Goal: Task Accomplishment & Management: Complete application form

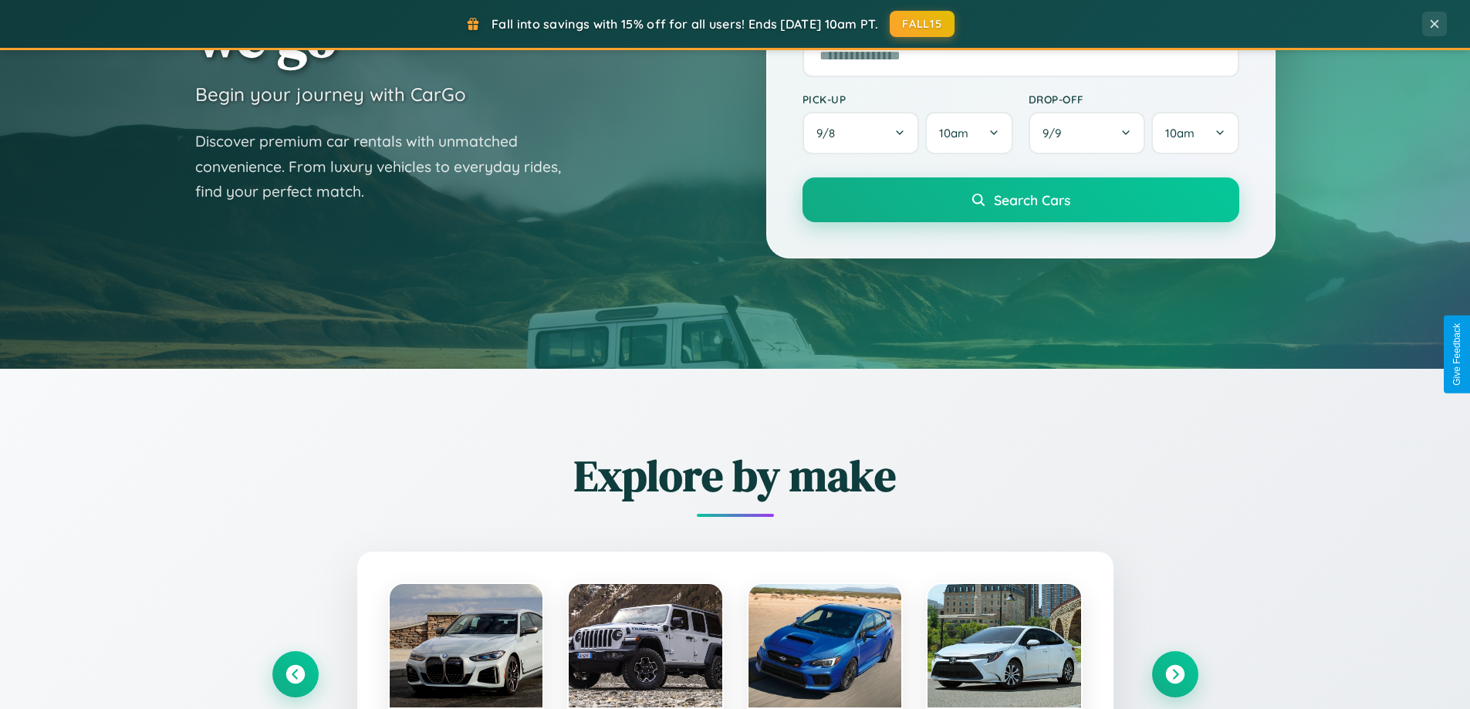
scroll to position [665, 0]
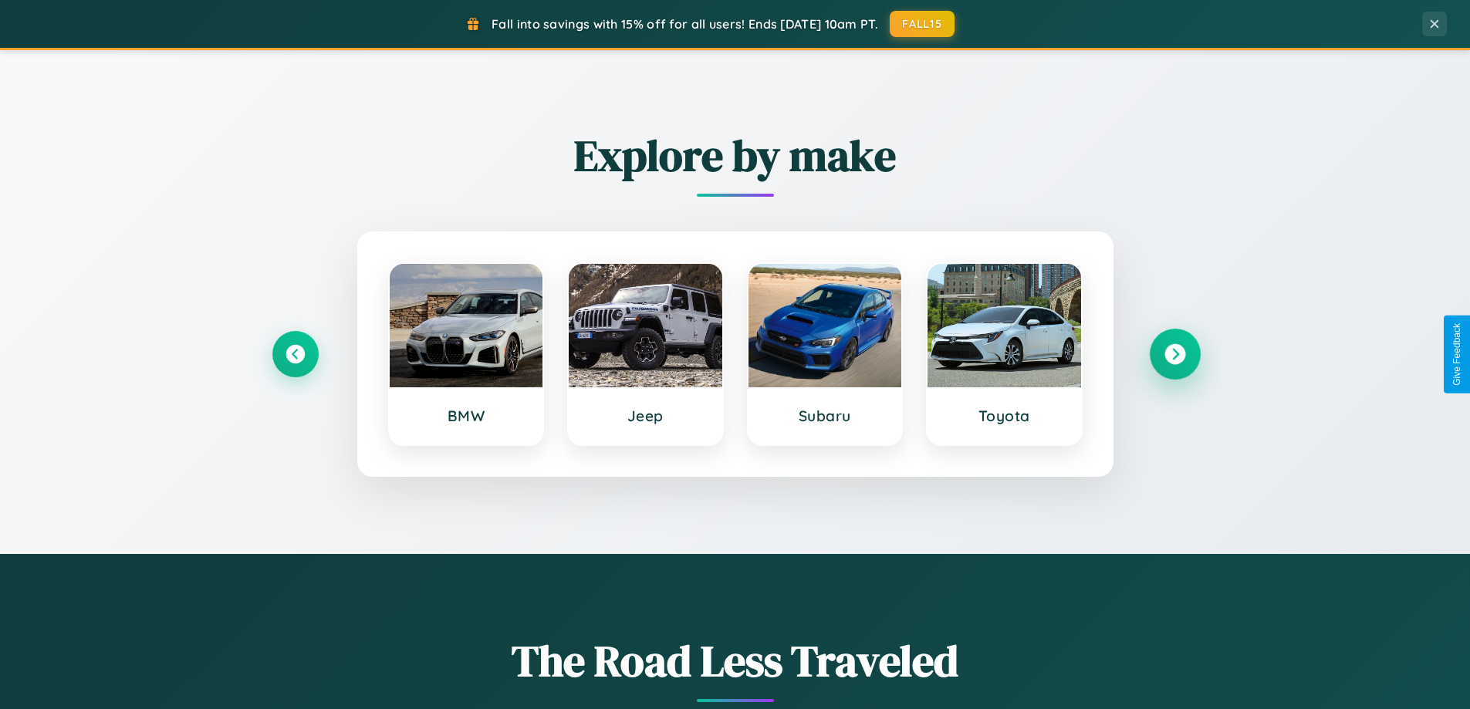
click at [1174, 354] on icon at bounding box center [1174, 354] width 21 height 21
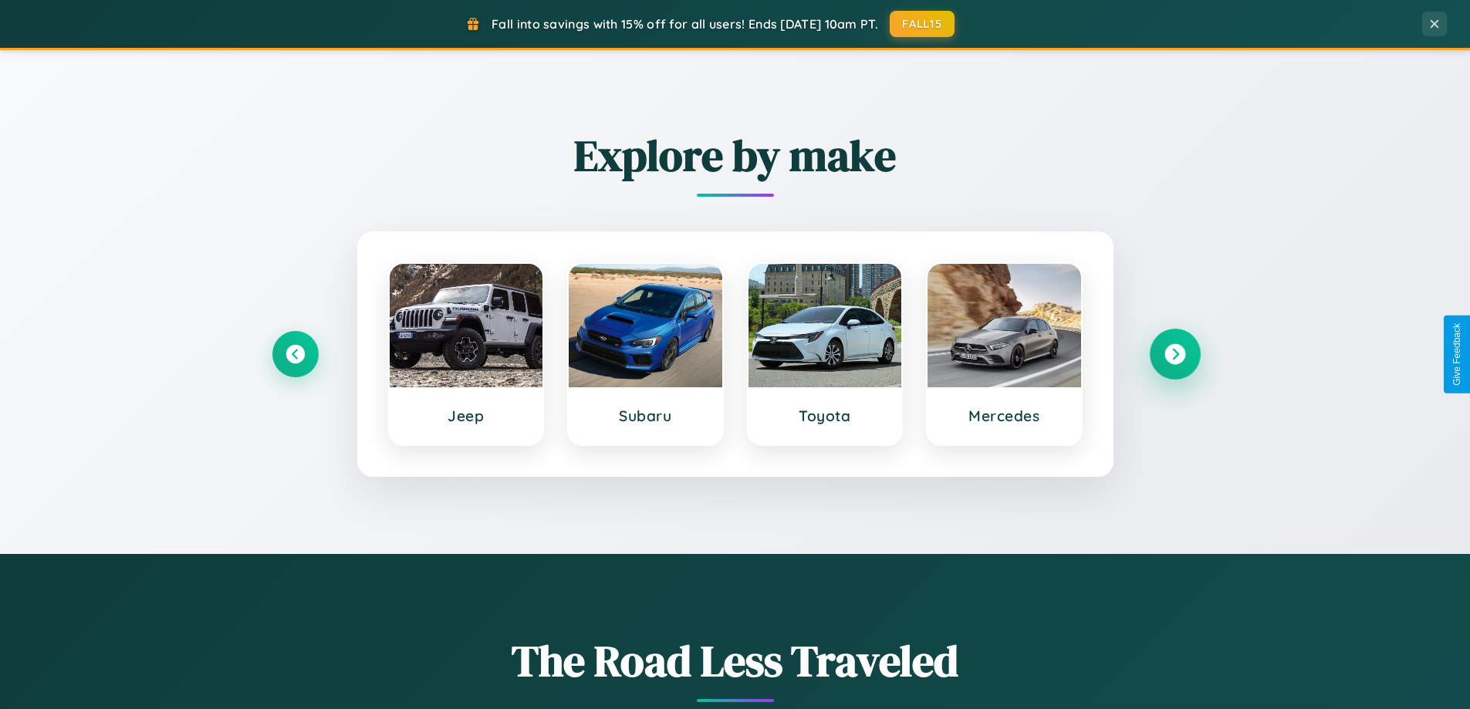
click at [1174, 354] on icon at bounding box center [1174, 354] width 21 height 21
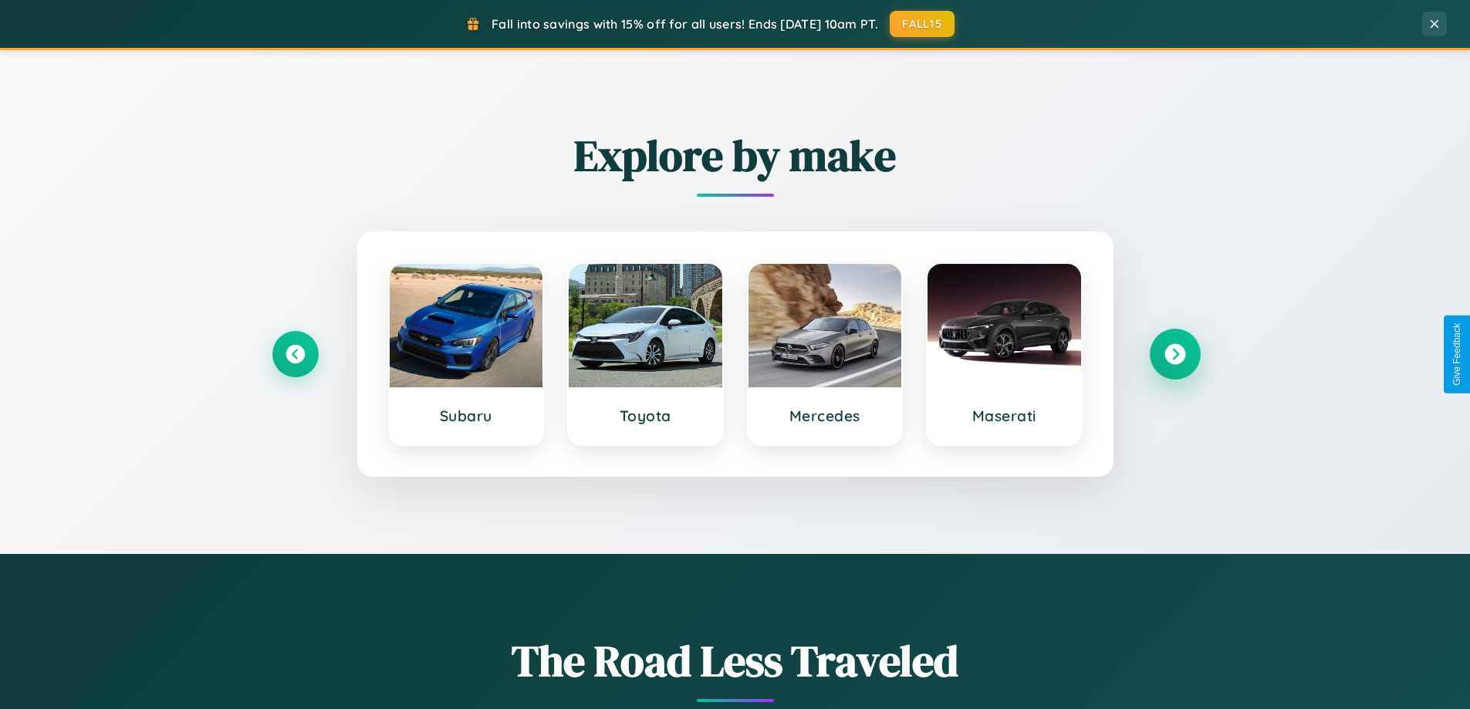
click at [1174, 354] on icon at bounding box center [1174, 354] width 21 height 21
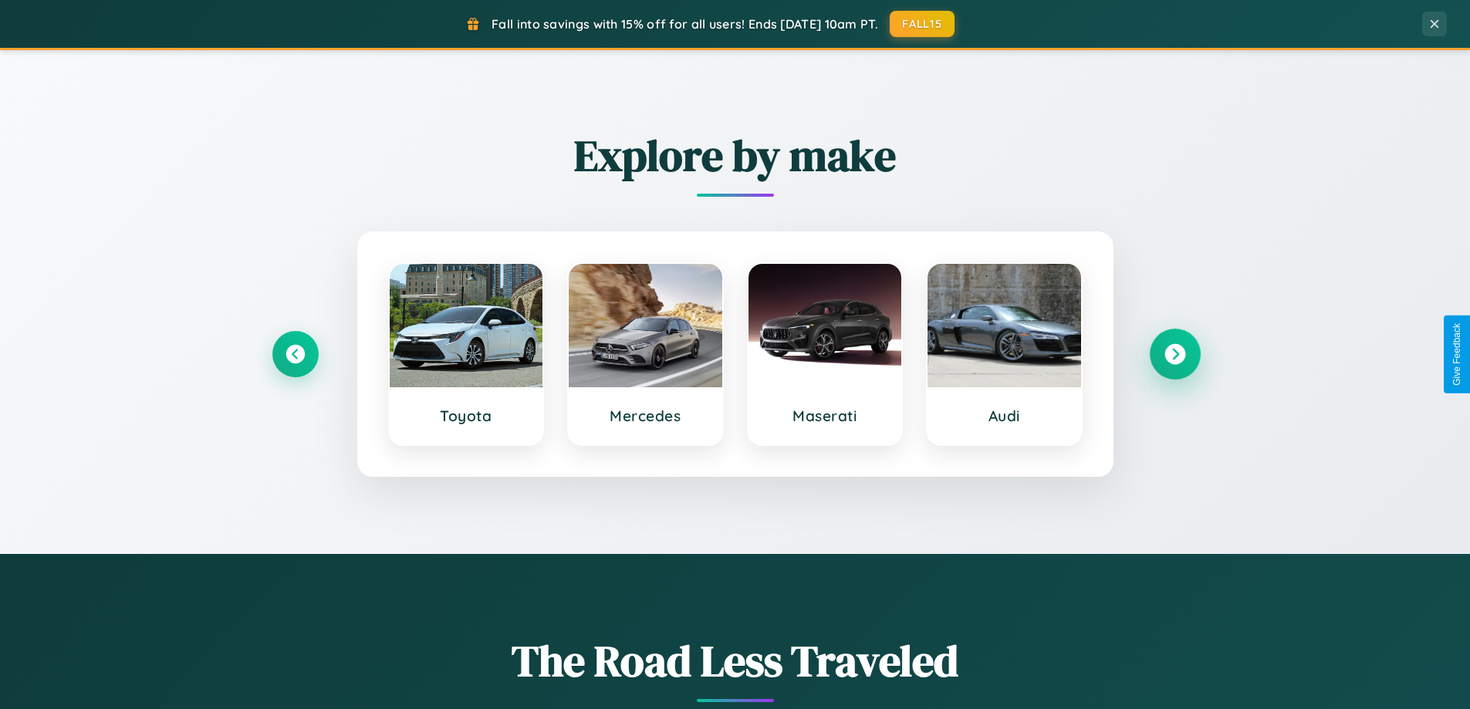
click at [1174, 354] on icon at bounding box center [1174, 354] width 21 height 21
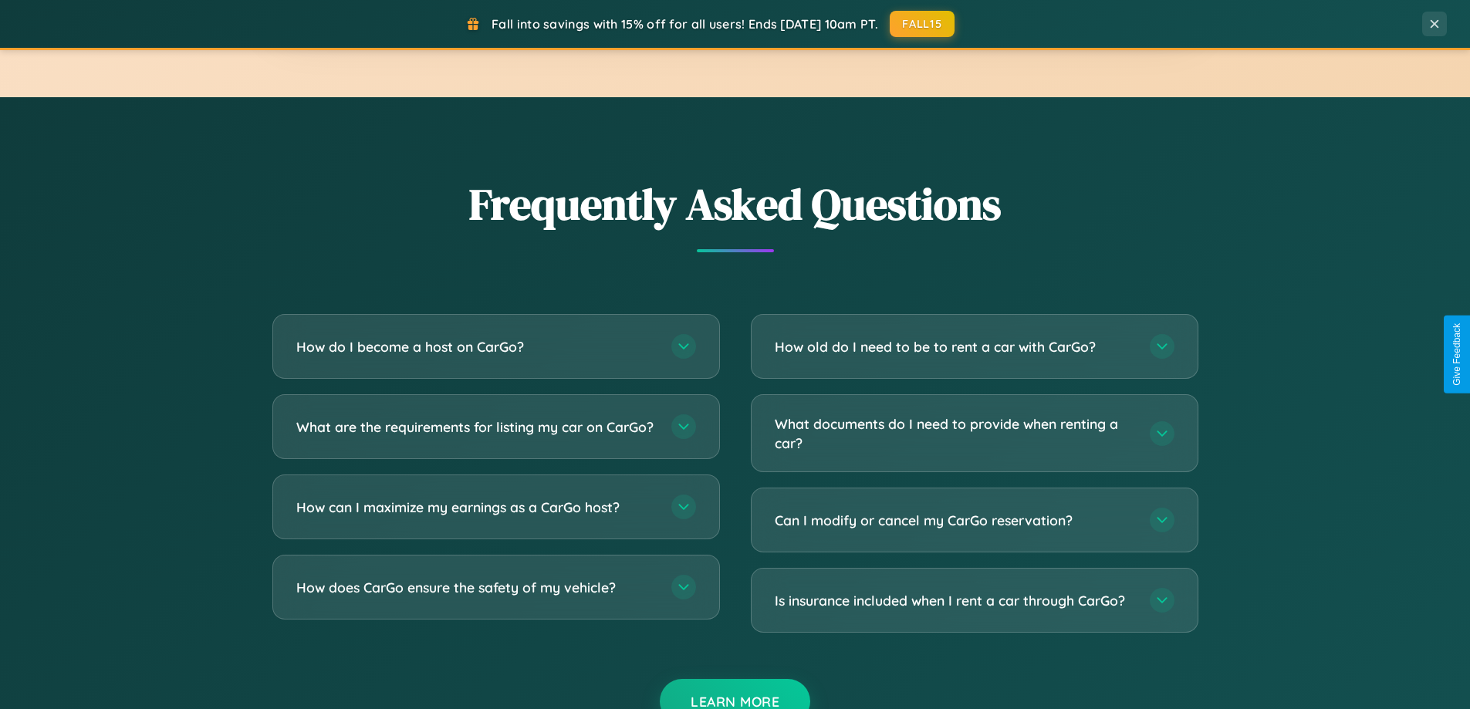
scroll to position [2969, 0]
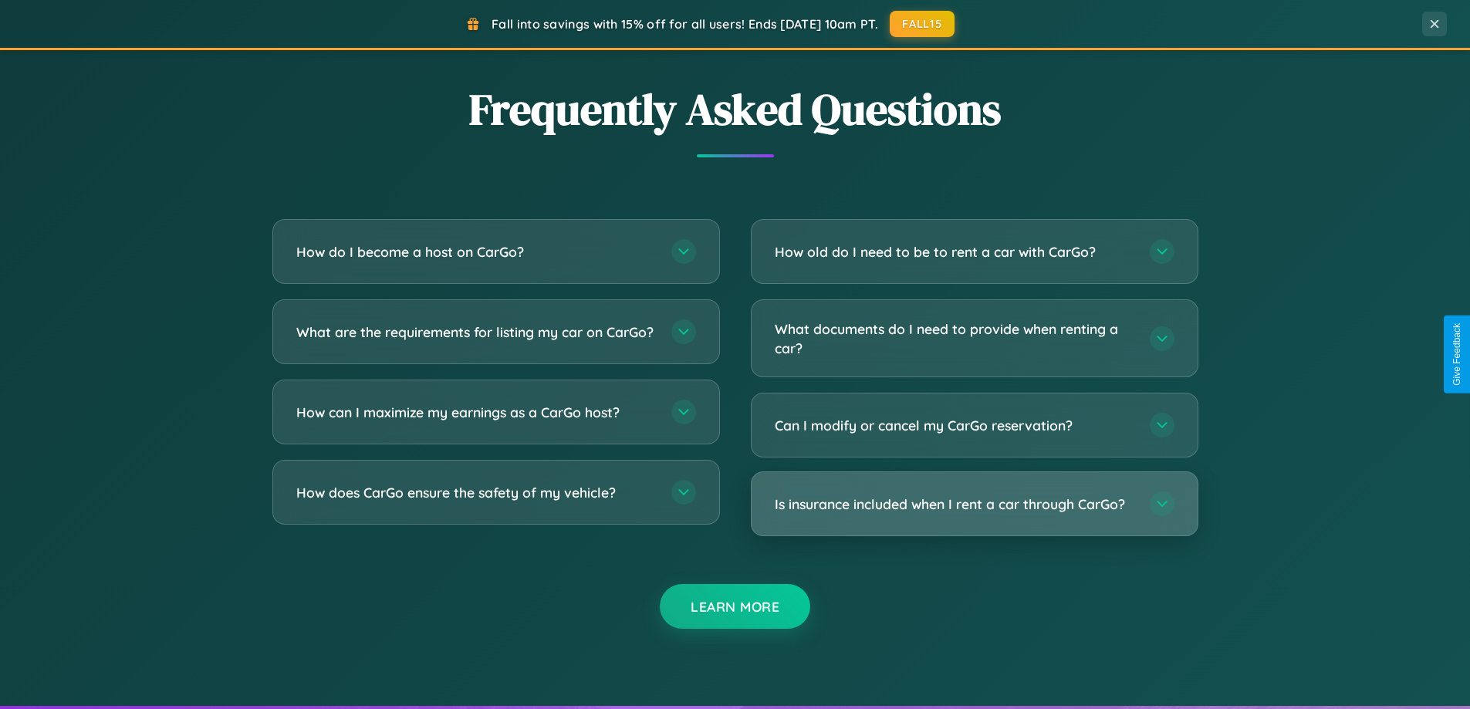
click at [974, 505] on h3 "Is insurance included when I rent a car through CarGo?" at bounding box center [955, 504] width 360 height 19
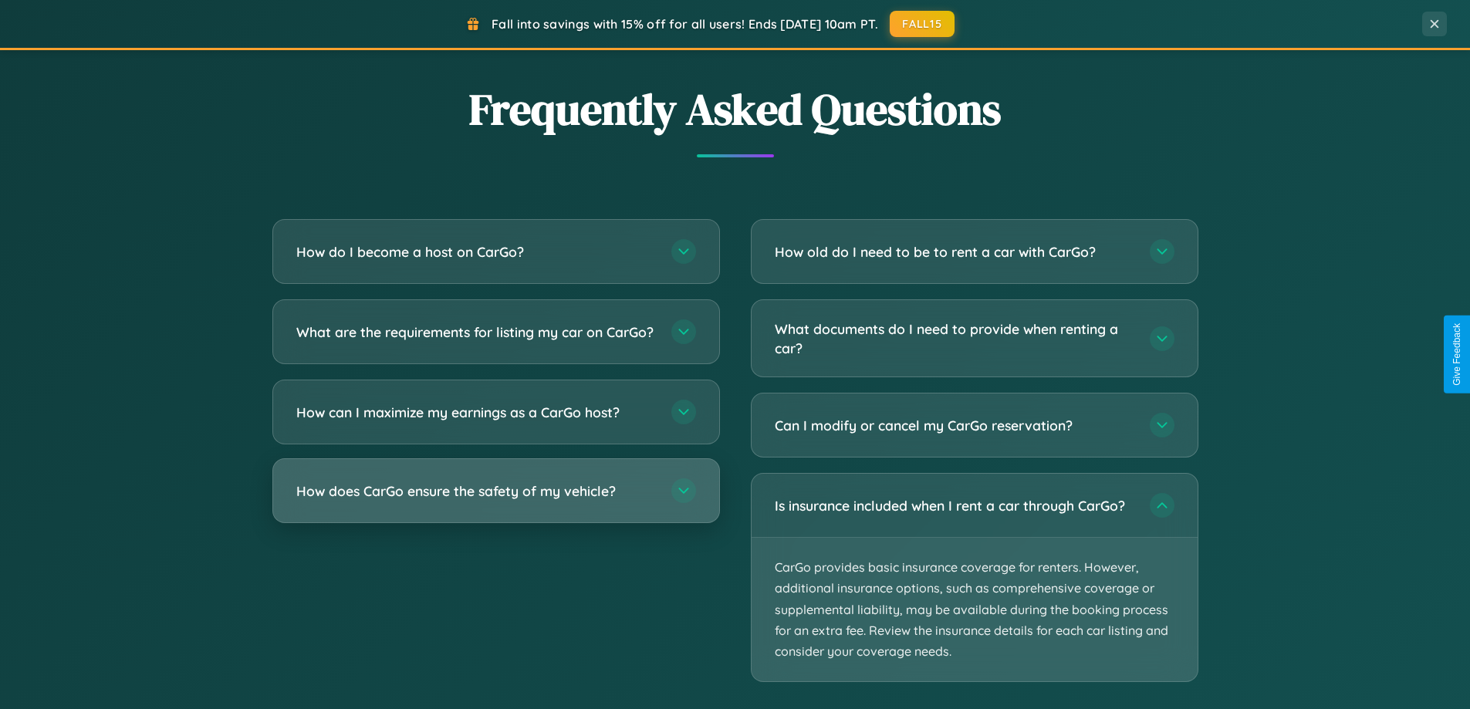
click at [495, 501] on h3 "How does CarGo ensure the safety of my vehicle?" at bounding box center [476, 490] width 360 height 19
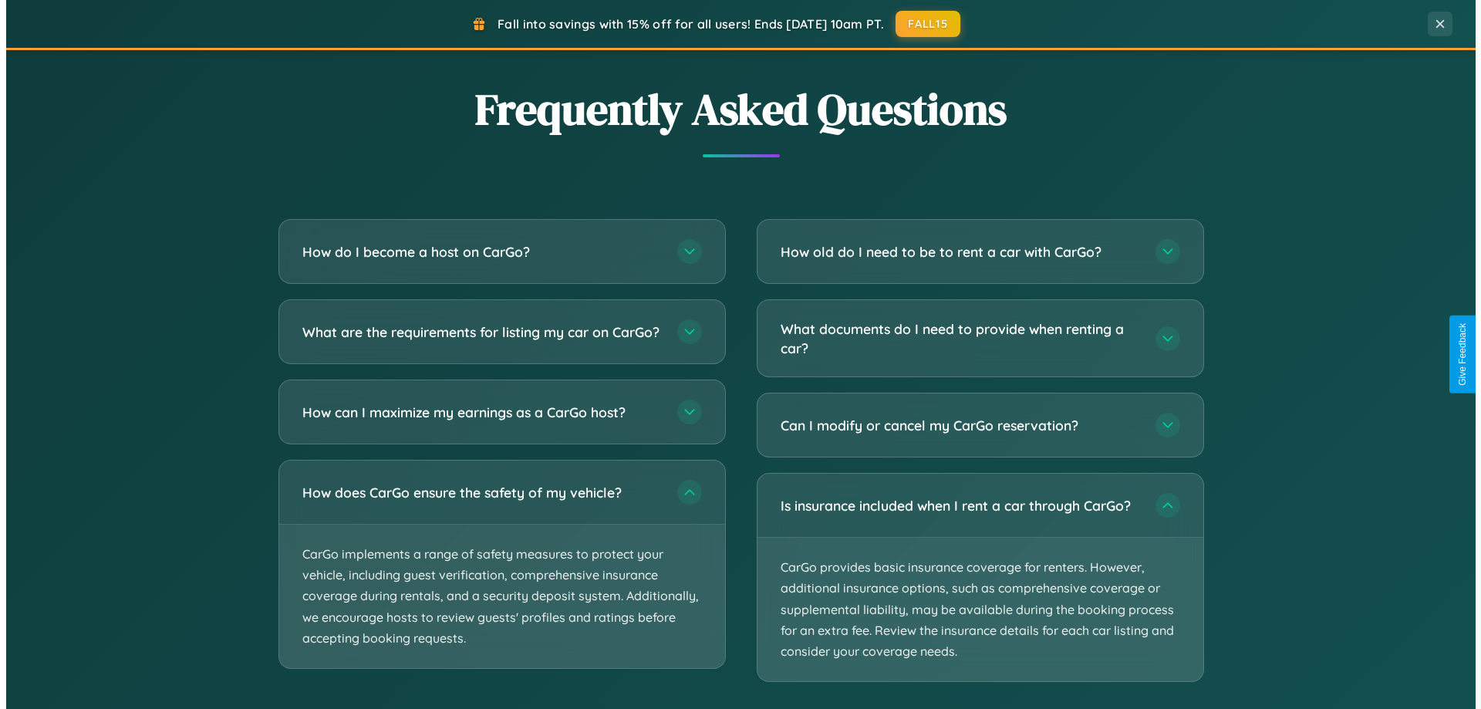
scroll to position [0, 0]
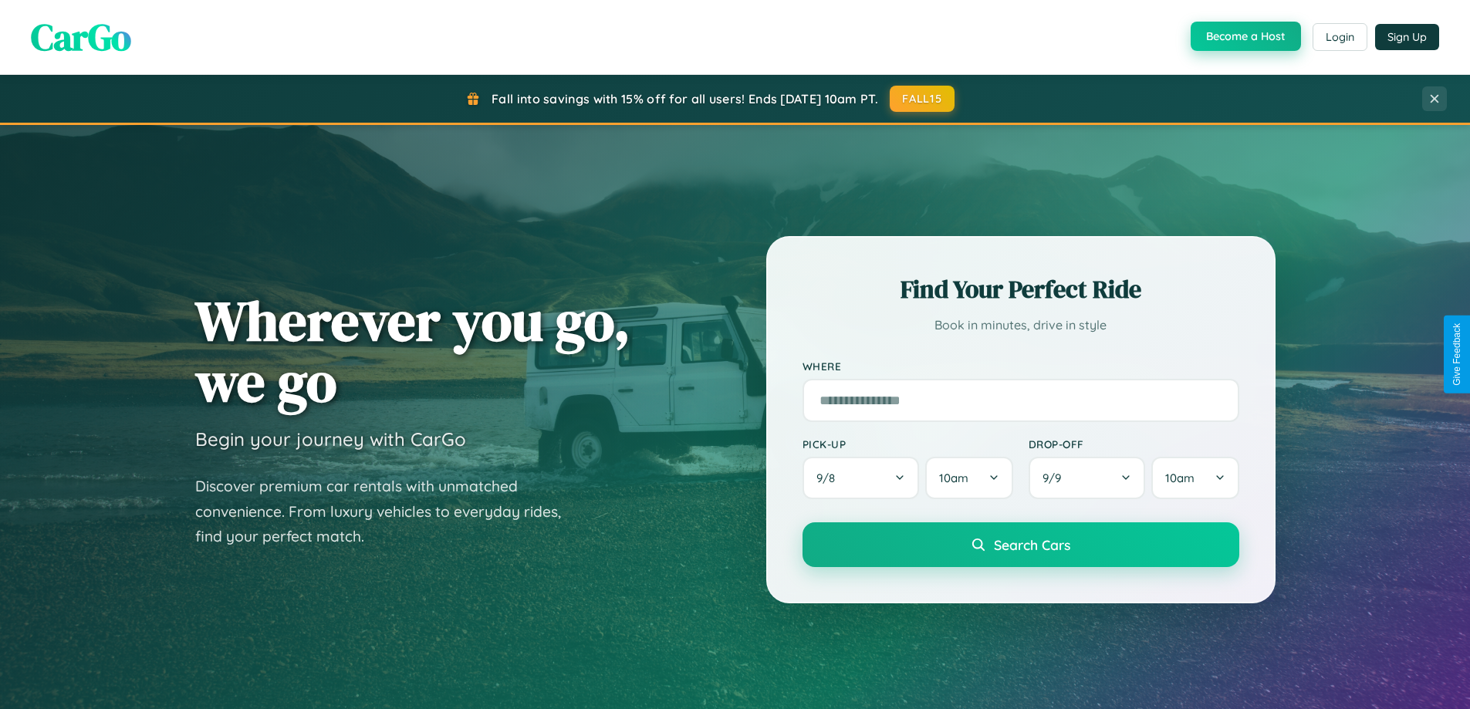
click at [1244, 36] on button "Become a Host" at bounding box center [1246, 36] width 110 height 29
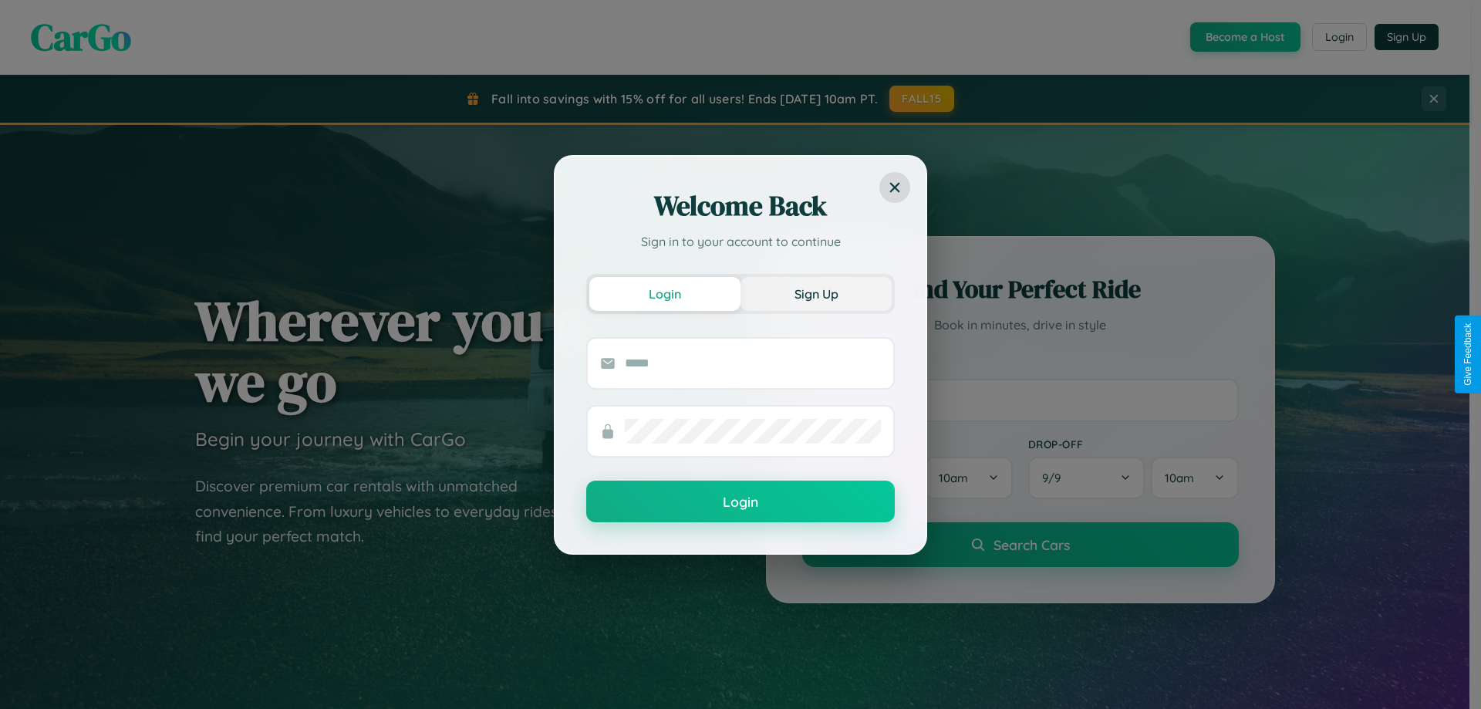
click at [816, 293] on button "Sign Up" at bounding box center [816, 294] width 151 height 34
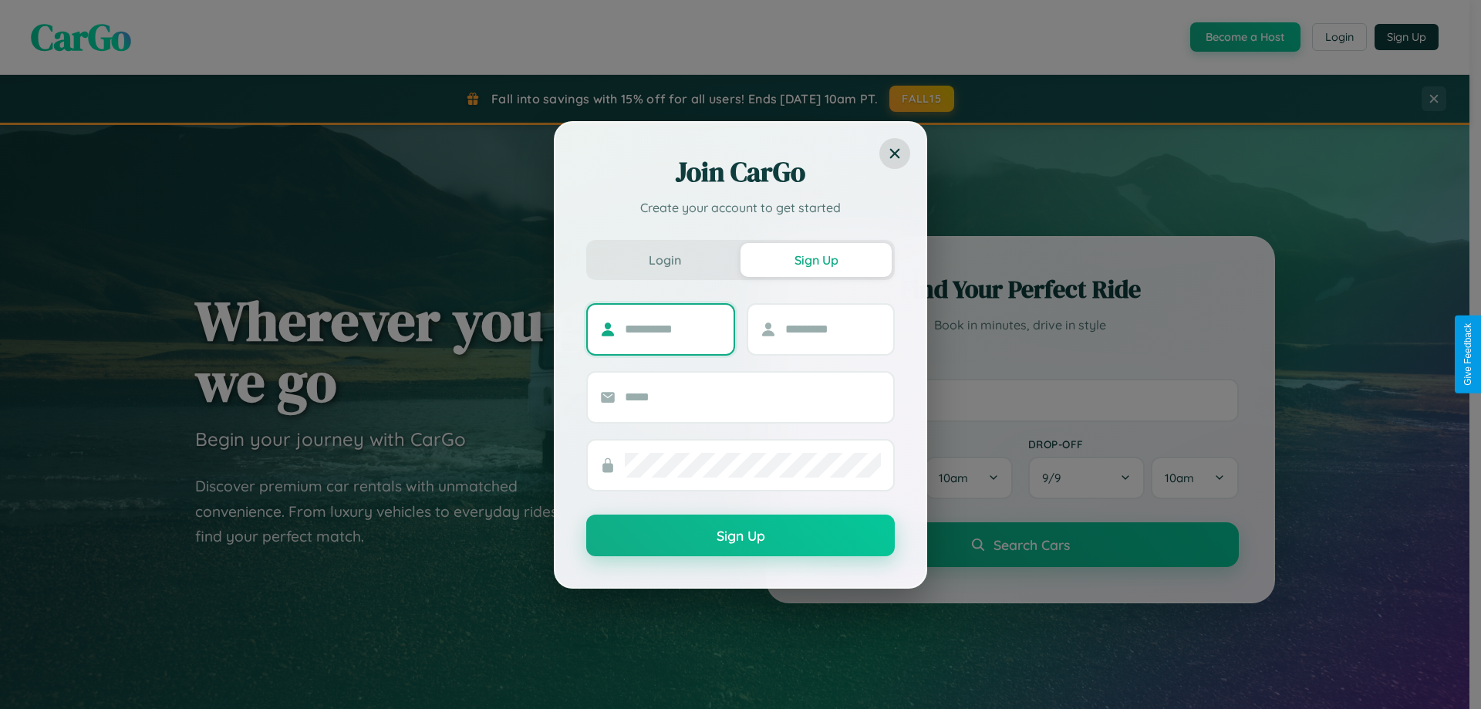
click at [673, 329] on input "text" at bounding box center [673, 329] width 96 height 25
type input "*****"
click at [833, 329] on input "text" at bounding box center [833, 329] width 96 height 25
type input "***"
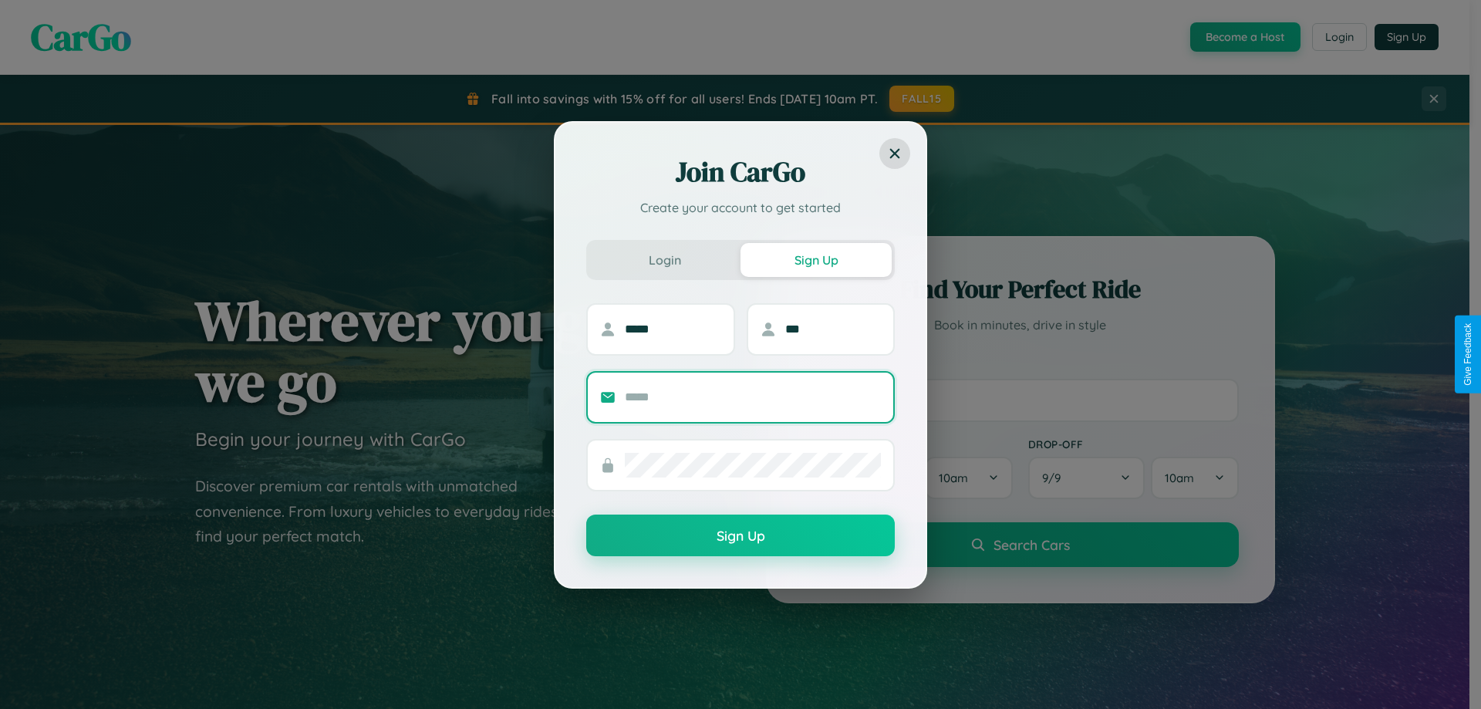
click at [753, 397] on input "text" at bounding box center [753, 397] width 256 height 25
type input "**********"
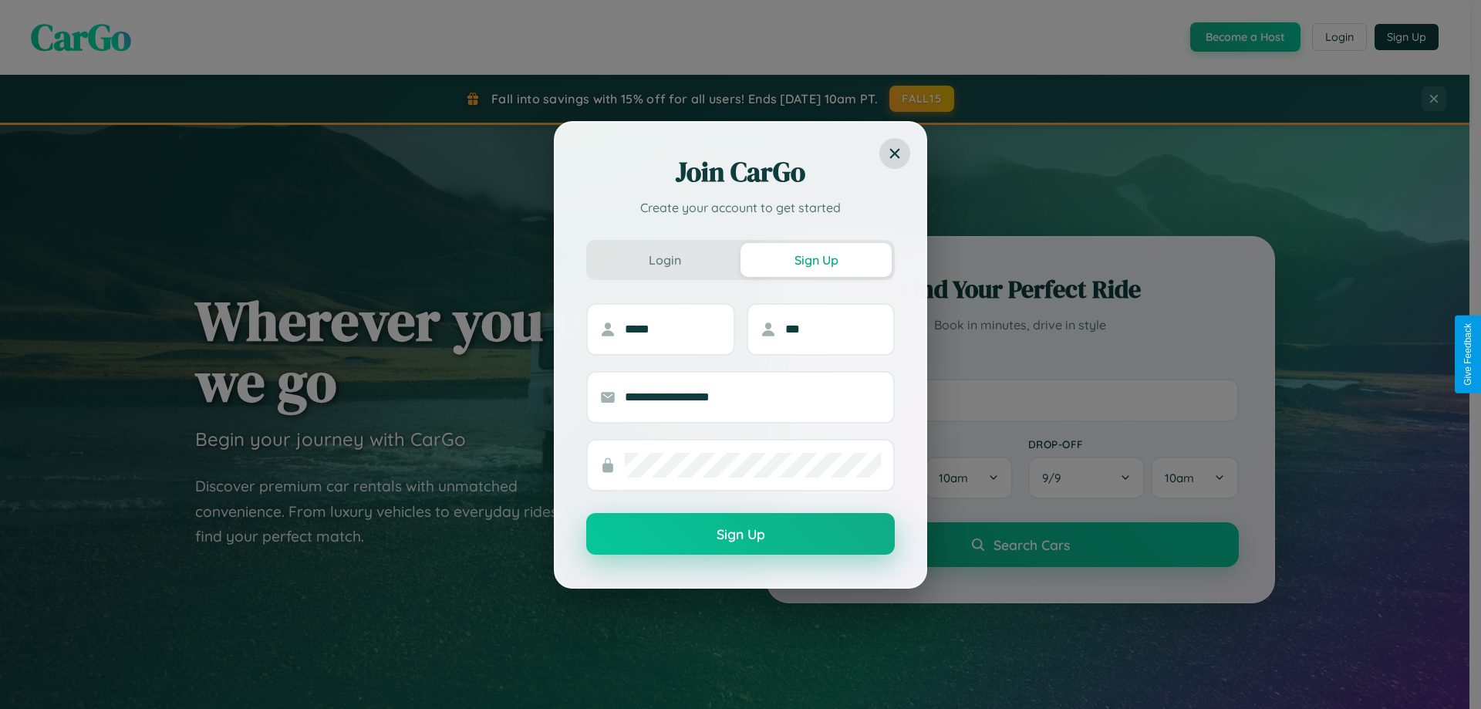
click at [741, 535] on button "Sign Up" at bounding box center [740, 534] width 309 height 42
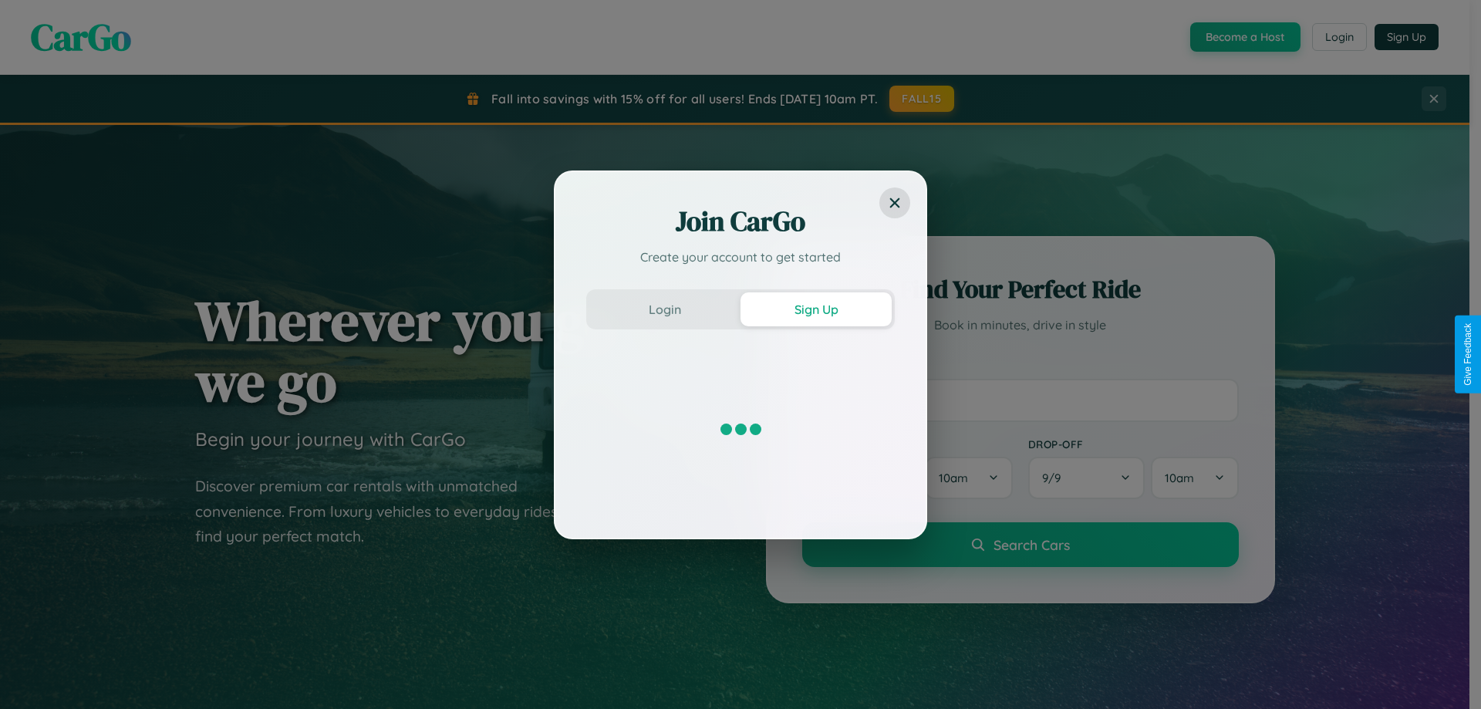
click at [1244, 37] on div "Join CarGo Create your account to get started Login Sign Up" at bounding box center [740, 354] width 1481 height 709
click at [816, 309] on button "Sign Up" at bounding box center [816, 309] width 151 height 34
